Goal: Check status: Check status

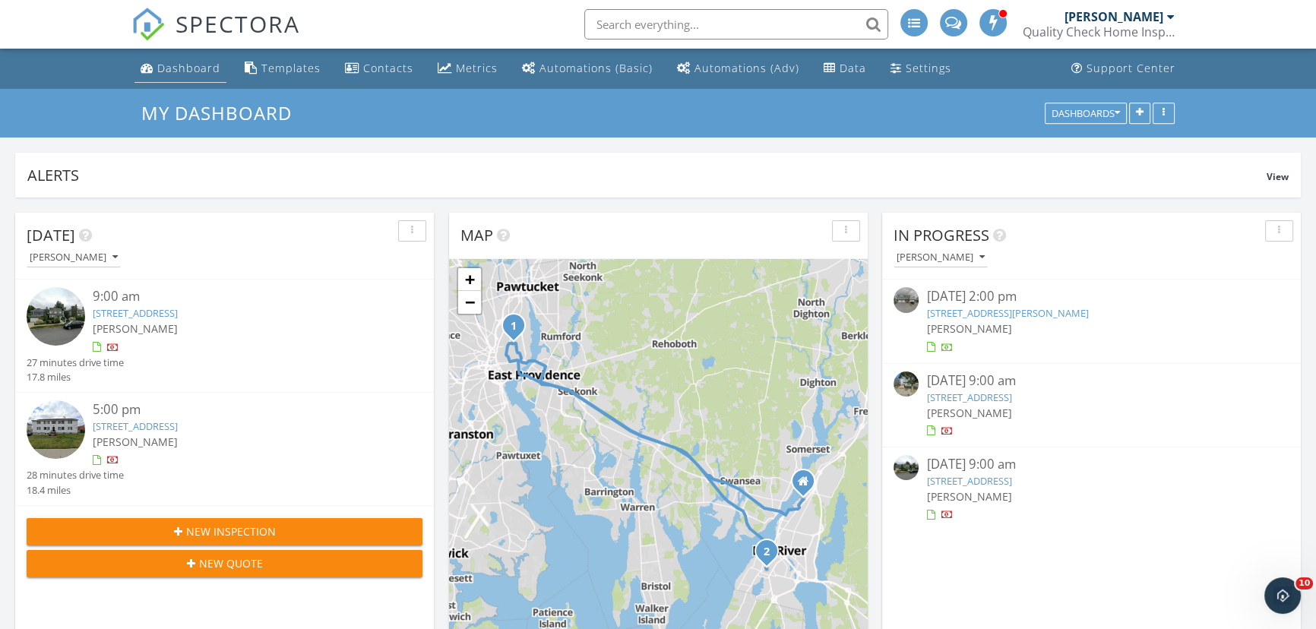
click at [168, 77] on link "Dashboard" at bounding box center [180, 69] width 92 height 28
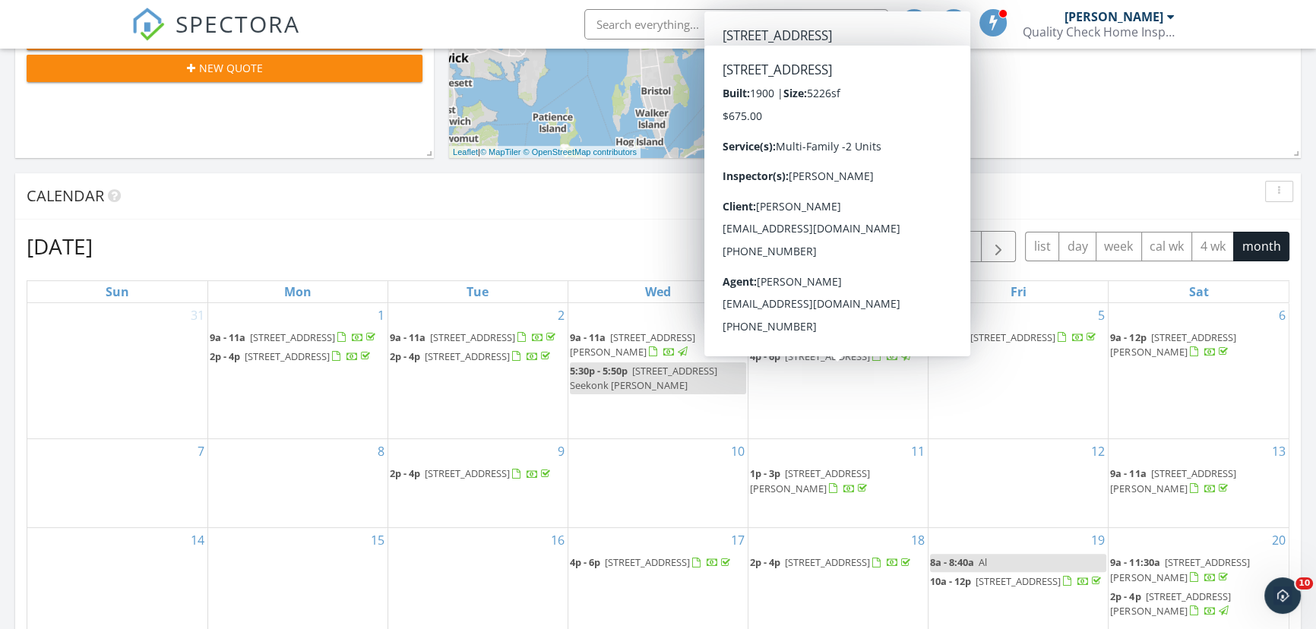
scroll to position [414, 0]
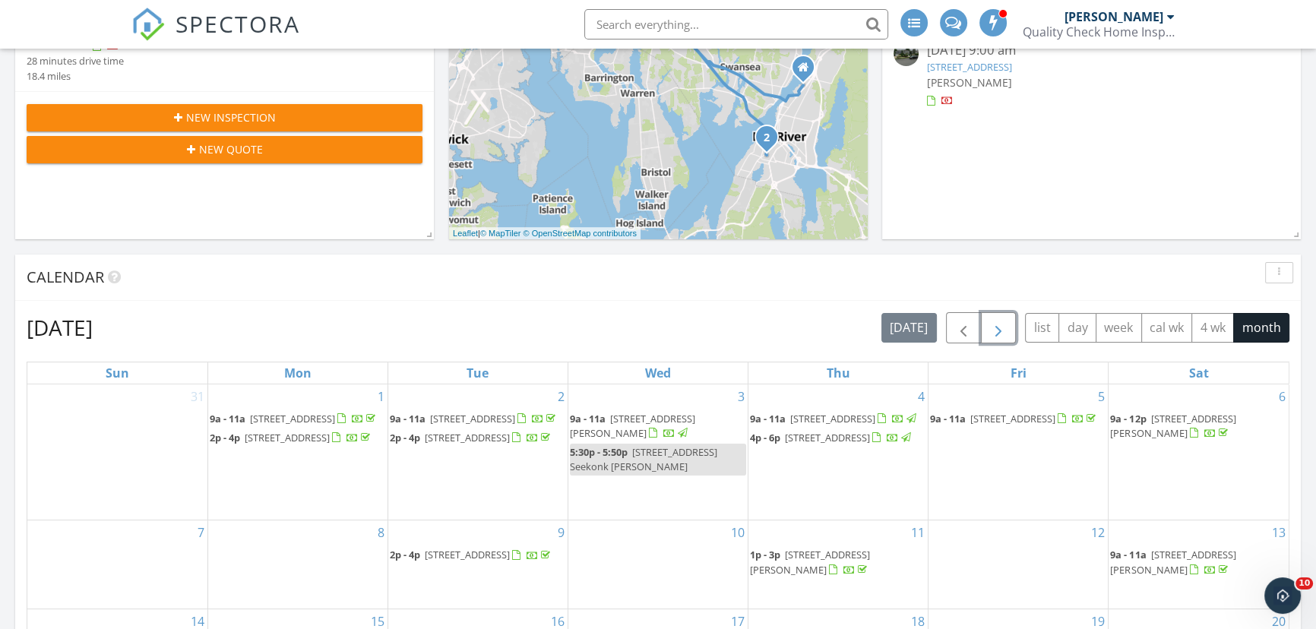
click at [989, 330] on span "button" at bounding box center [998, 328] width 18 height 18
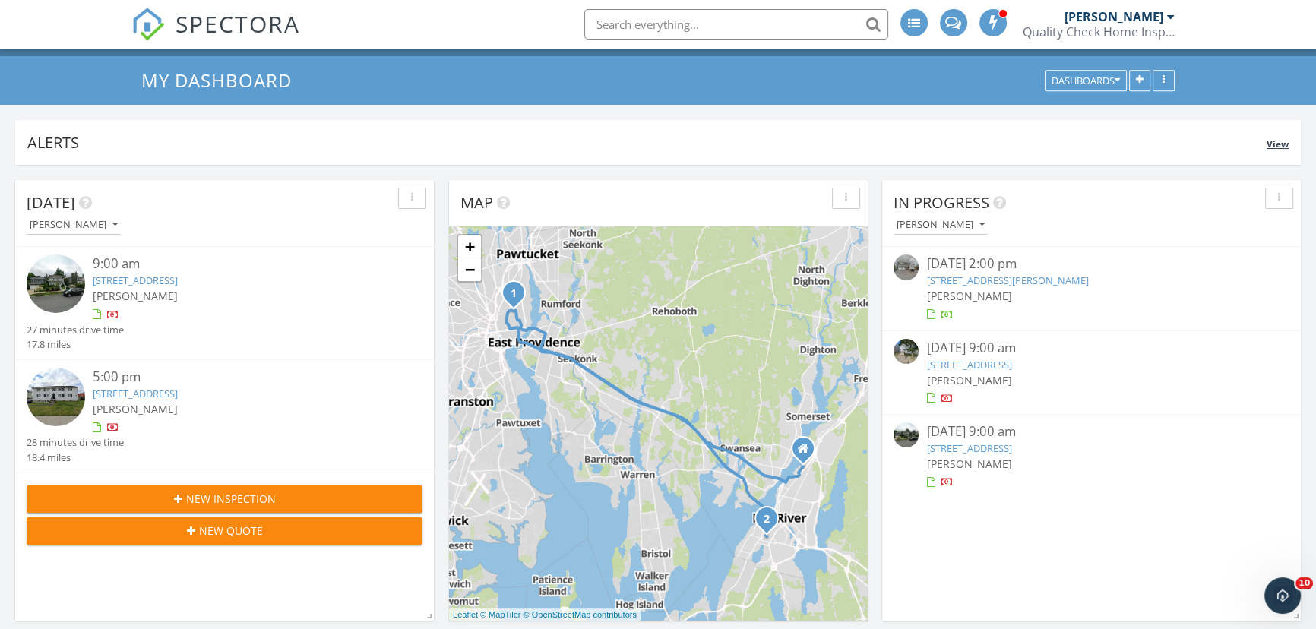
scroll to position [0, 0]
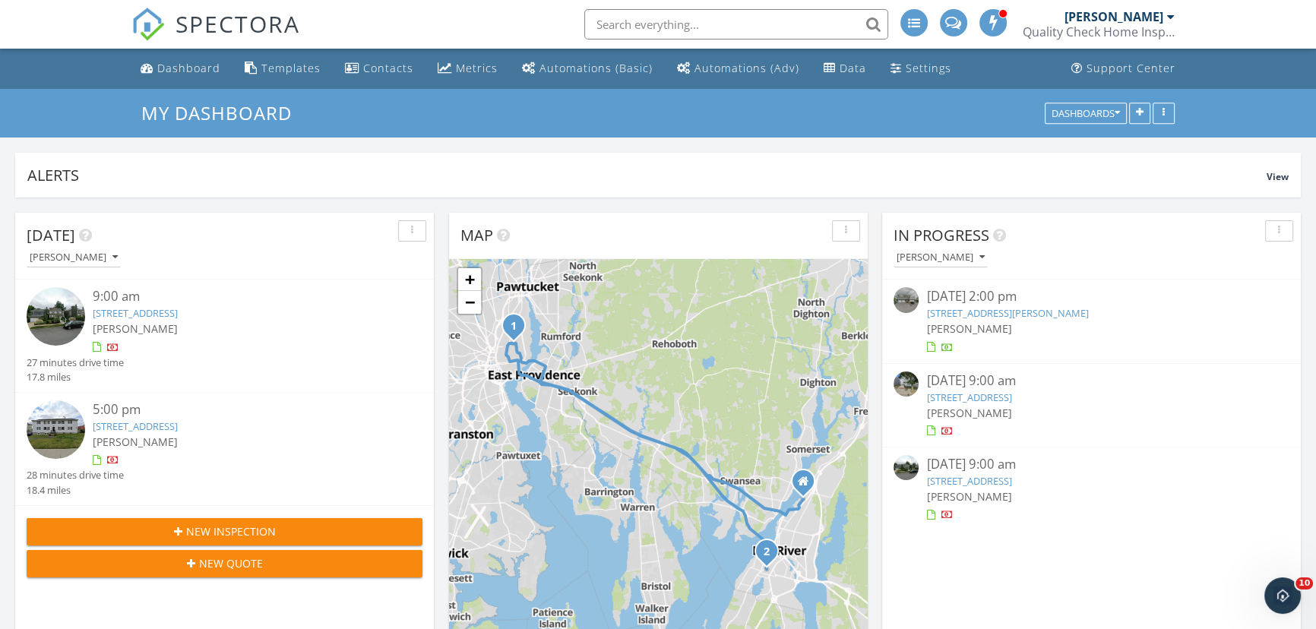
click at [1011, 391] on link "[STREET_ADDRESS]" at bounding box center [968, 398] width 85 height 14
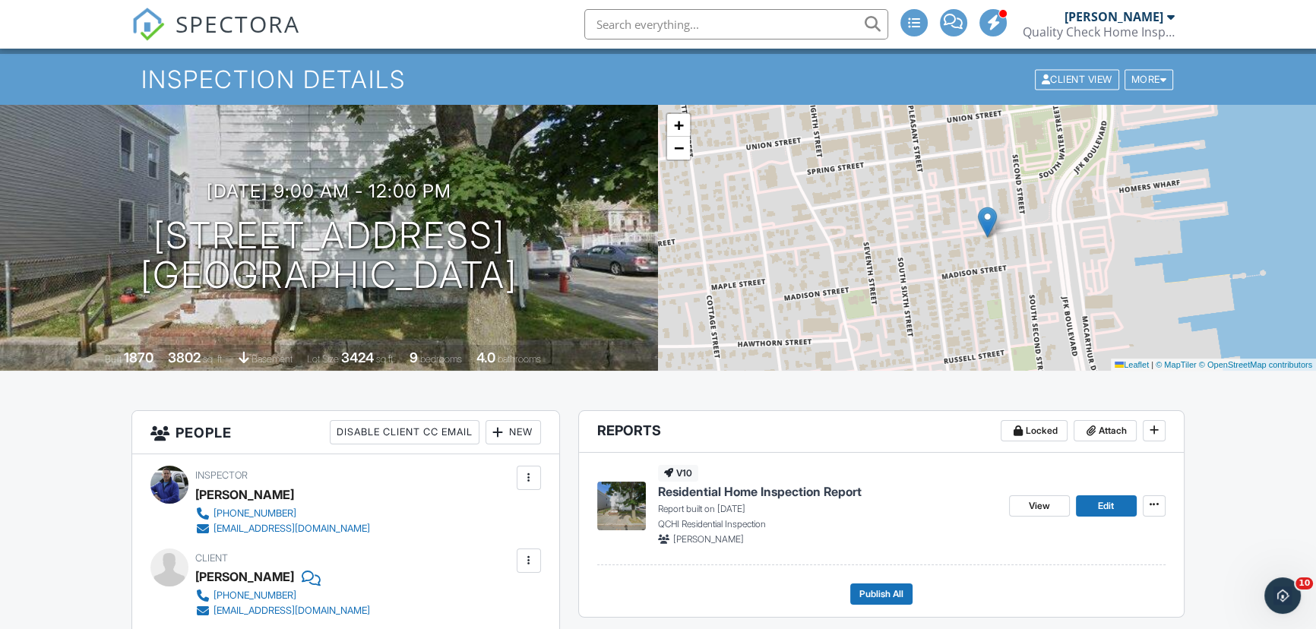
scroll to position [68, 0]
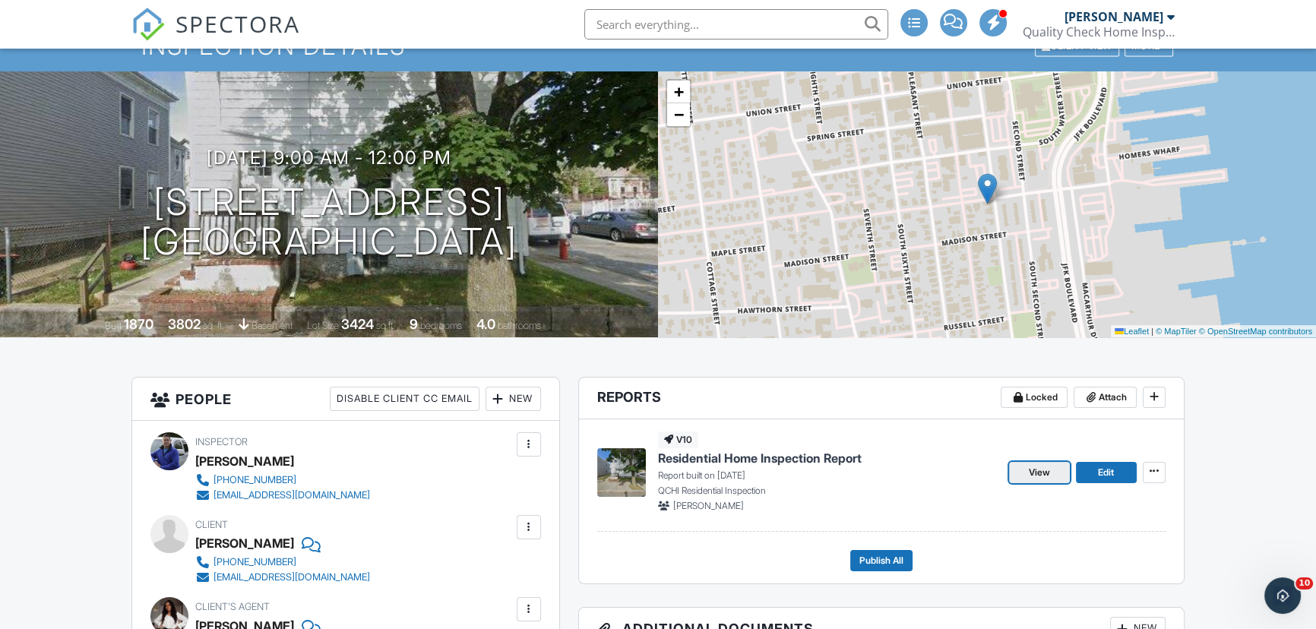
click at [1041, 469] on span "View" at bounding box center [1039, 472] width 21 height 15
